Goal: Task Accomplishment & Management: Complete application form

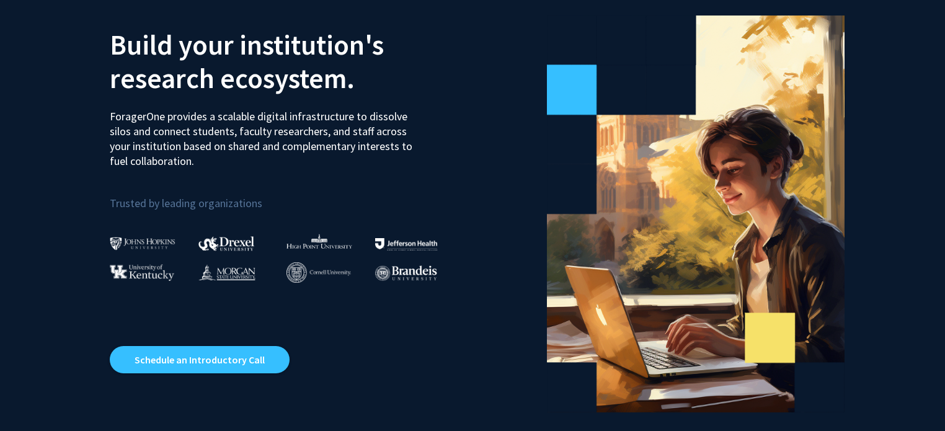
scroll to position [74, 0]
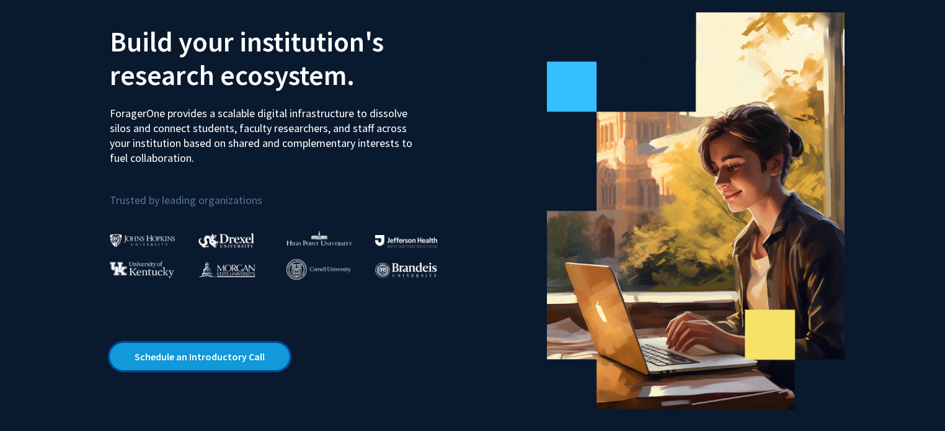
click at [246, 348] on link "Schedule an Introductory Call" at bounding box center [200, 356] width 180 height 27
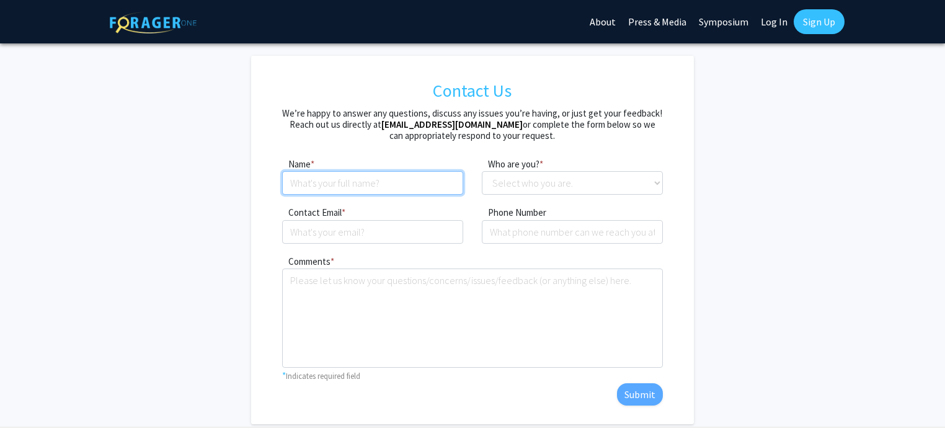
click at [342, 191] on input at bounding box center [372, 183] width 181 height 24
type input "[PERSON_NAME]"
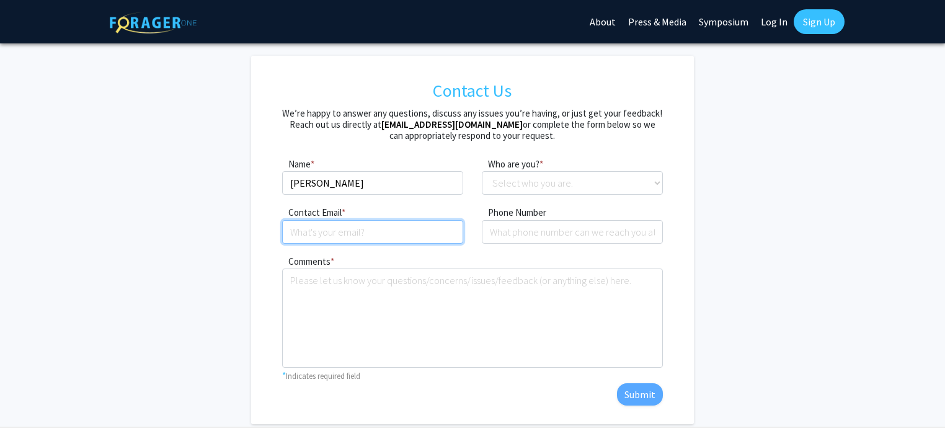
type input "[EMAIL_ADDRESS][DOMAIN_NAME]"
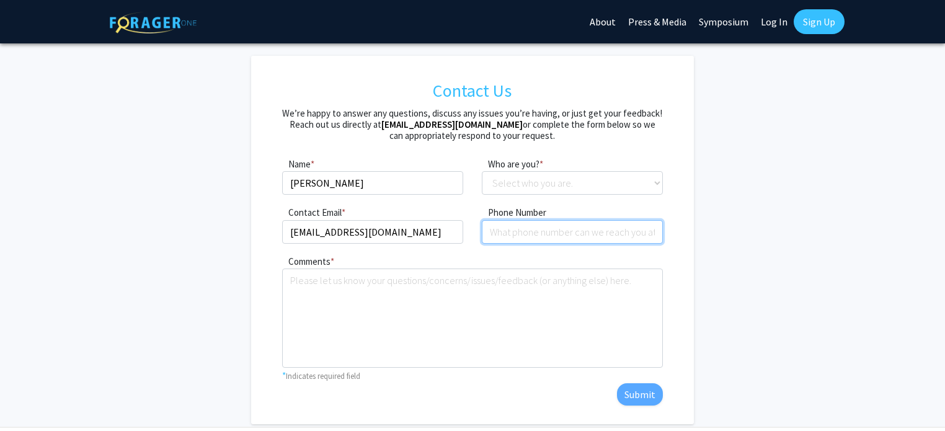
type input "6787792013"
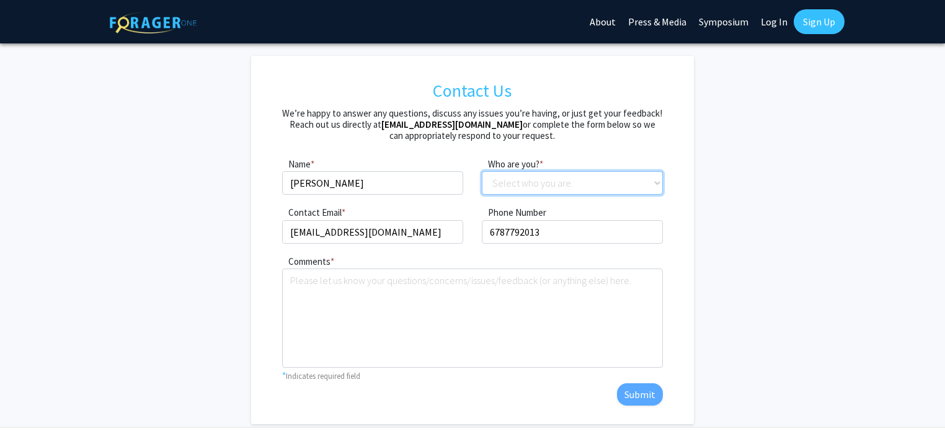
click at [560, 177] on select "Select who you are. Student Faculty Administrator Other" at bounding box center [572, 183] width 181 height 24
select select "student"
click at [482, 171] on select "Select who you are. Student Faculty Administrator Other" at bounding box center [572, 183] width 181 height 24
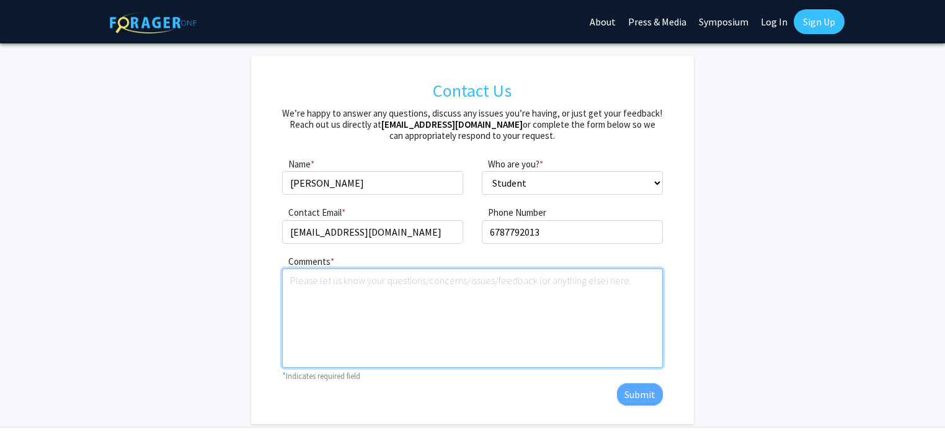
click at [479, 280] on textarea "Comments" at bounding box center [472, 318] width 380 height 99
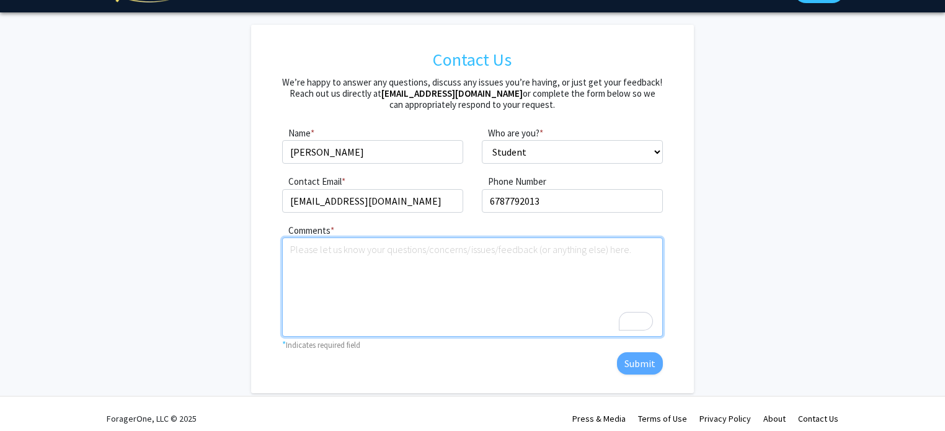
scroll to position [39, 0]
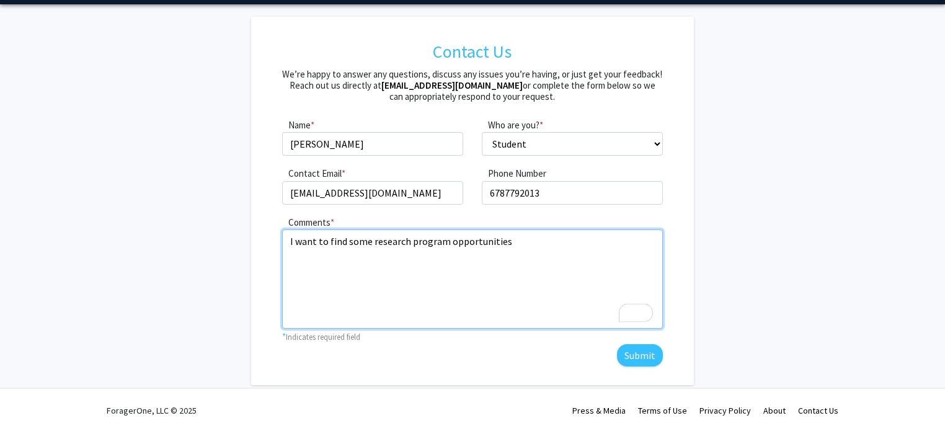
type textarea "I want to find some research program opportunities"
